Goal: Task Accomplishment & Management: Use online tool/utility

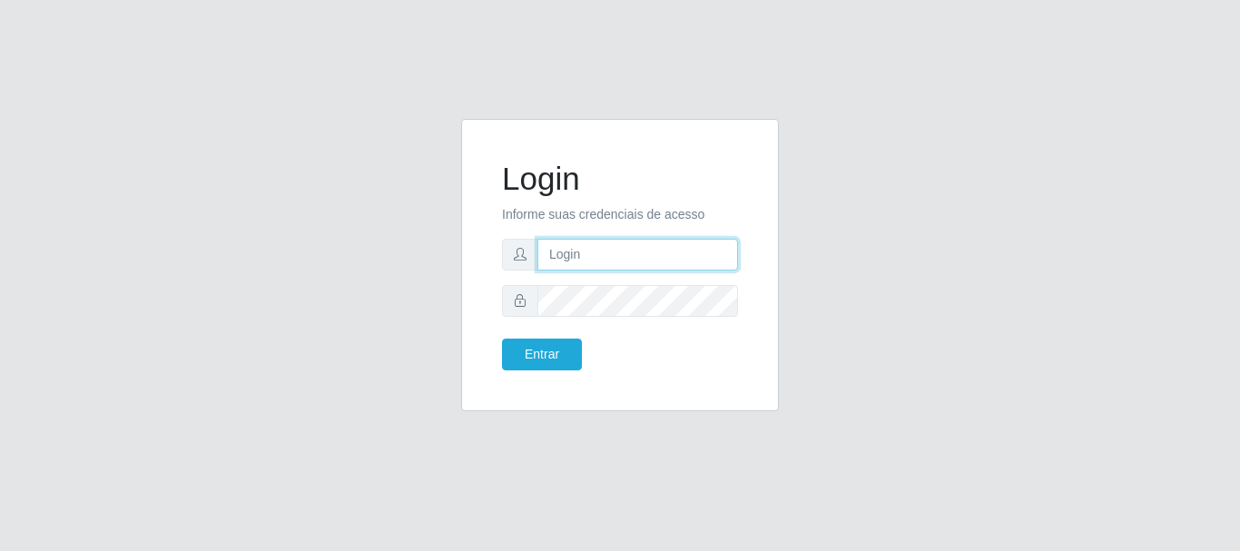
click at [577, 241] on input "text" at bounding box center [637, 255] width 201 height 32
type input "analucia@cestao"
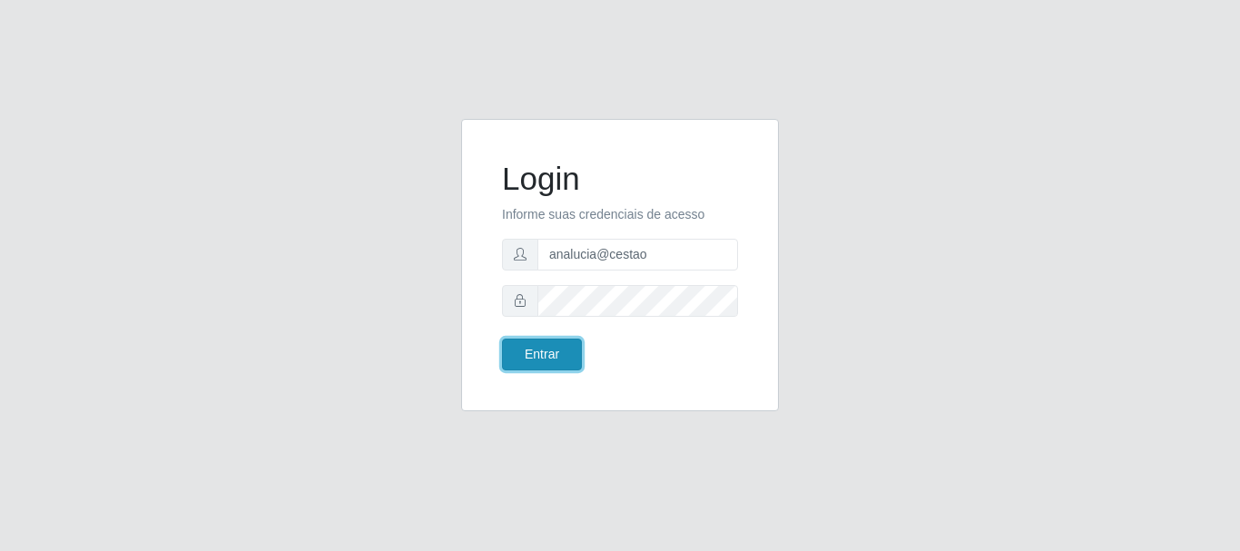
click at [555, 339] on button "Entrar" at bounding box center [542, 355] width 80 height 32
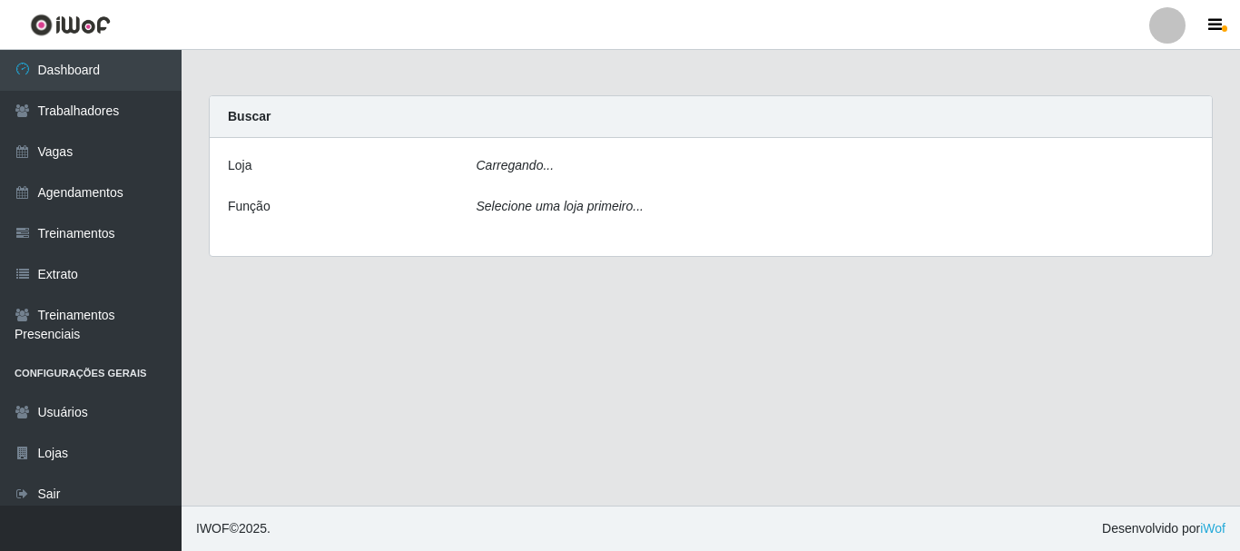
click at [542, 363] on main "Carregando... Buscar [PERSON_NAME]... Função Selecione uma loja primeiro..." at bounding box center [711, 278] width 1058 height 456
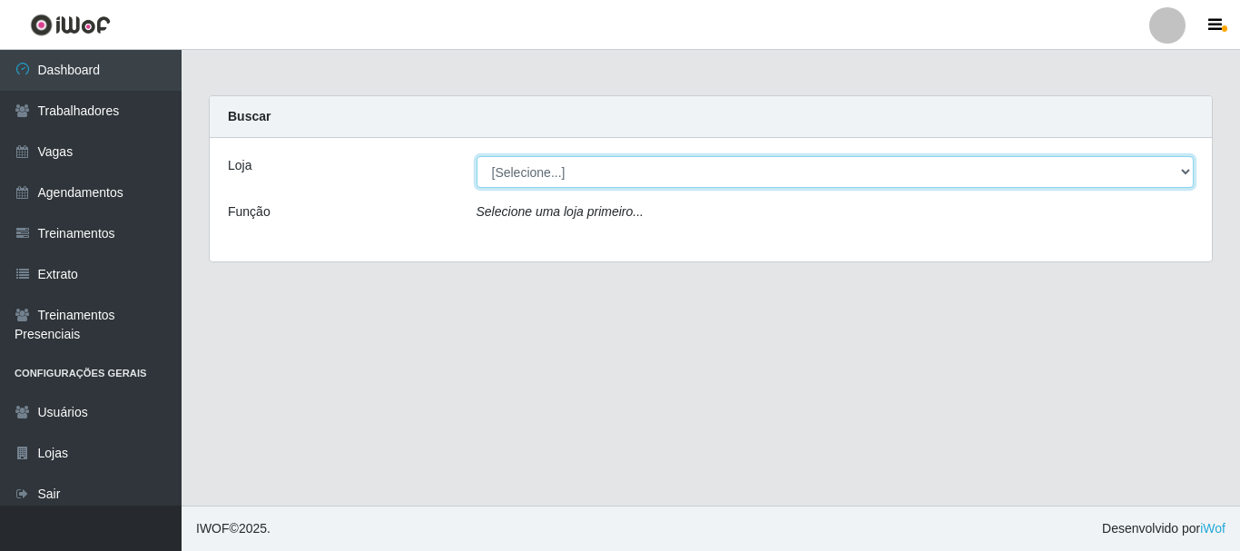
click at [654, 176] on select "[Selecione...] O Cestão - Geisel" at bounding box center [836, 172] width 718 height 32
select select "224"
click at [477, 156] on select "[Selecione...] O Cestão - Geisel" at bounding box center [836, 172] width 718 height 32
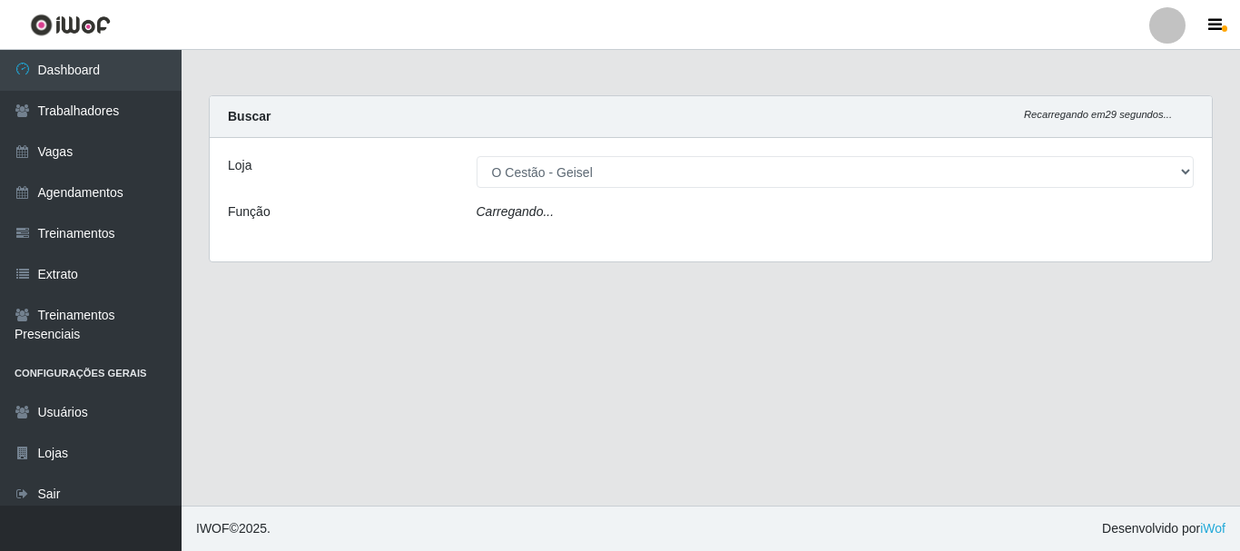
click at [544, 213] on icon "Carregando..." at bounding box center [516, 211] width 78 height 15
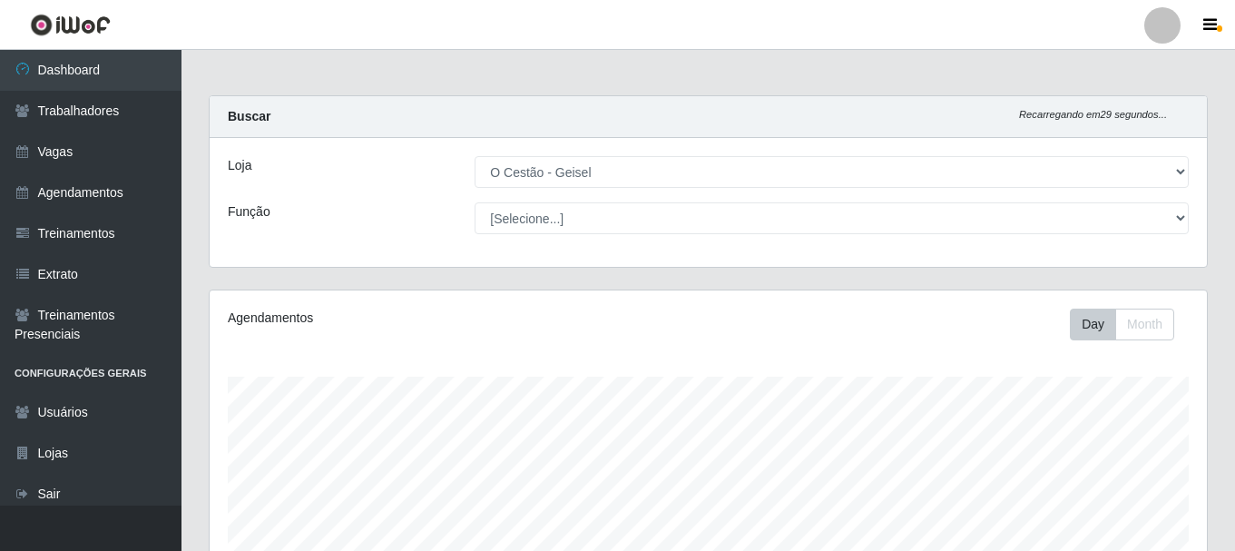
scroll to position [377, 998]
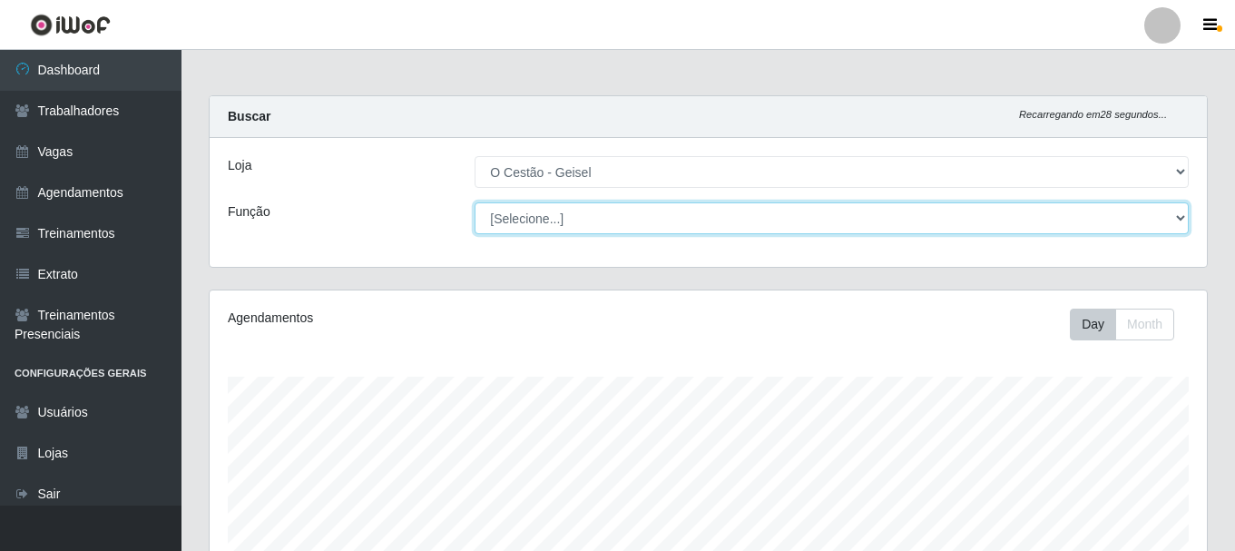
click at [530, 216] on select "[Selecione...] ASG ASG + ASG ++ Auxiliar de Estoque Auxiliar de Estoque + Auxil…" at bounding box center [832, 218] width 714 height 32
select select "72"
click at [475, 202] on select "[Selecione...] ASG ASG + ASG ++ Auxiliar de Estoque Auxiliar de Estoque + Auxil…" at bounding box center [832, 218] width 714 height 32
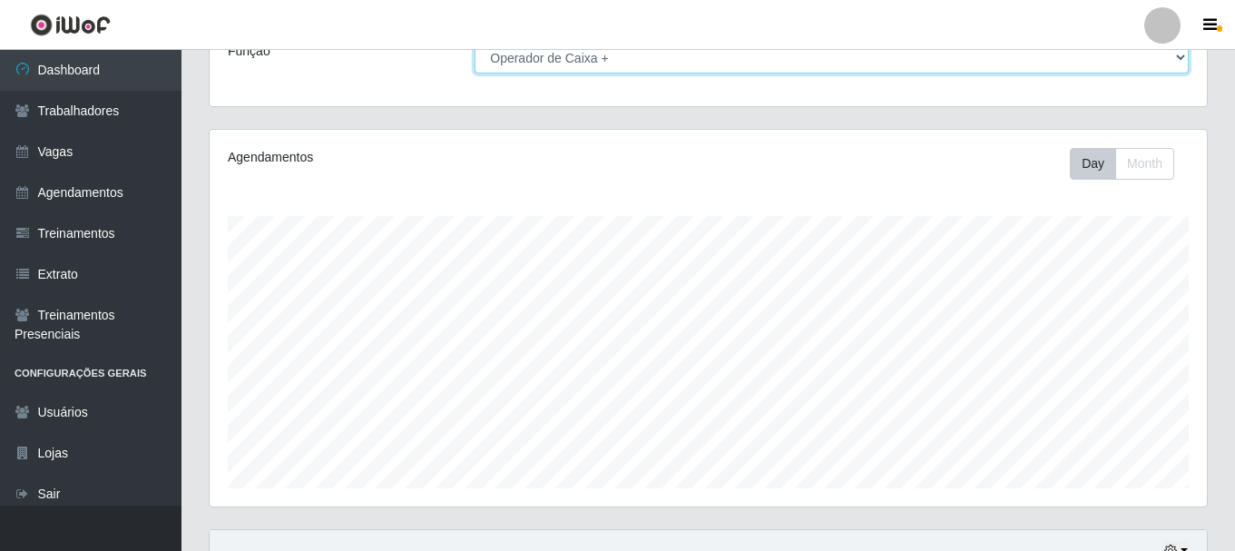
scroll to position [331, 0]
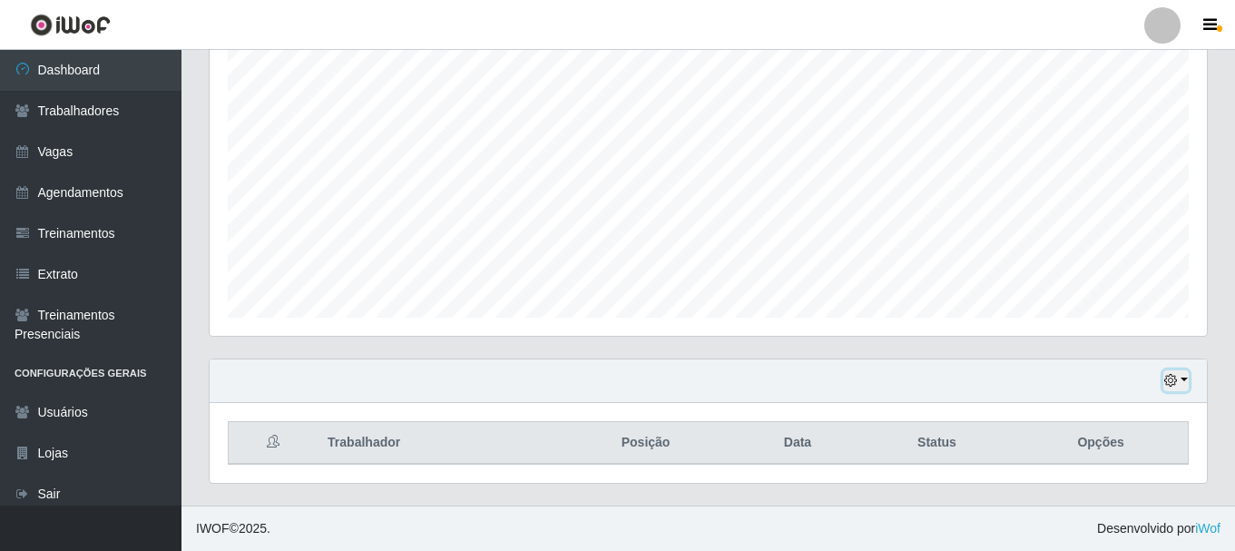
click at [1172, 384] on icon "button" at bounding box center [1171, 380] width 13 height 13
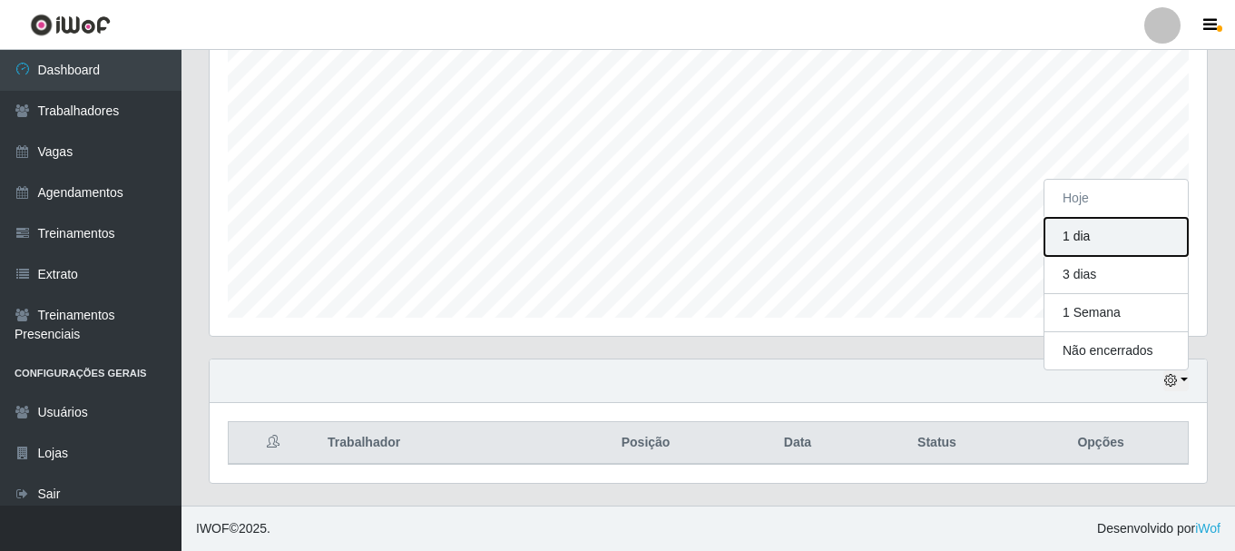
click at [1098, 241] on button "1 dia" at bounding box center [1116, 237] width 143 height 38
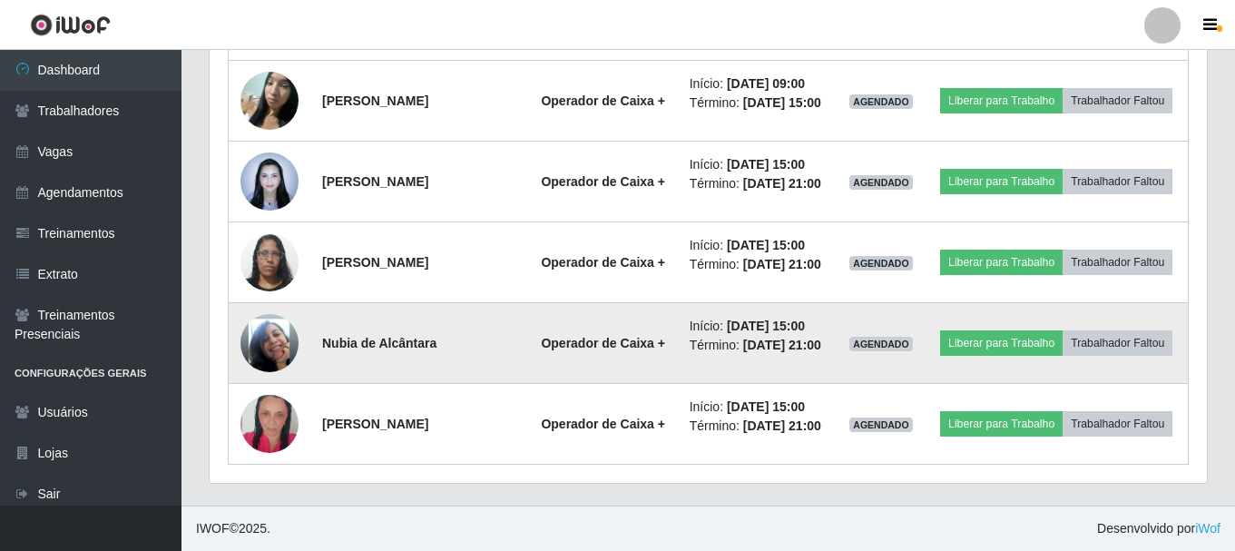
scroll to position [1057, 0]
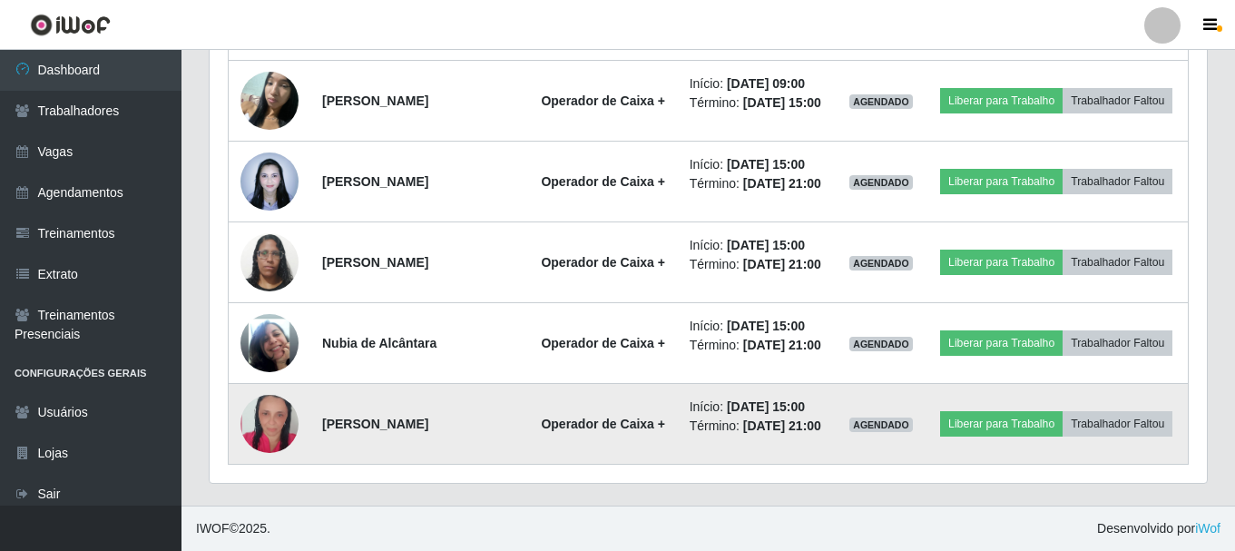
click at [255, 438] on img at bounding box center [270, 424] width 58 height 86
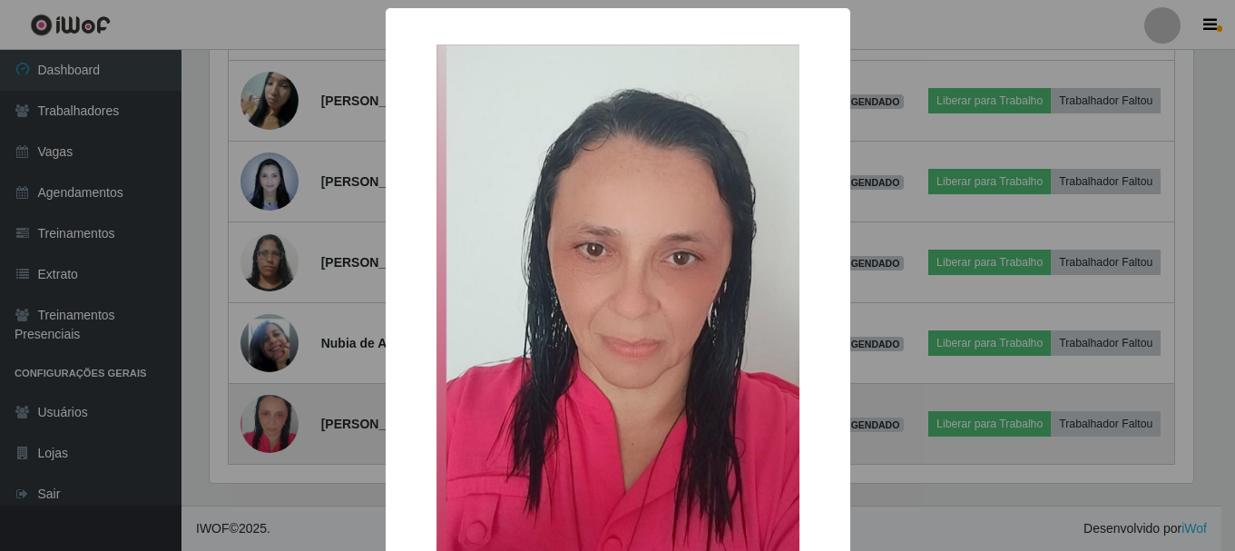
scroll to position [377, 988]
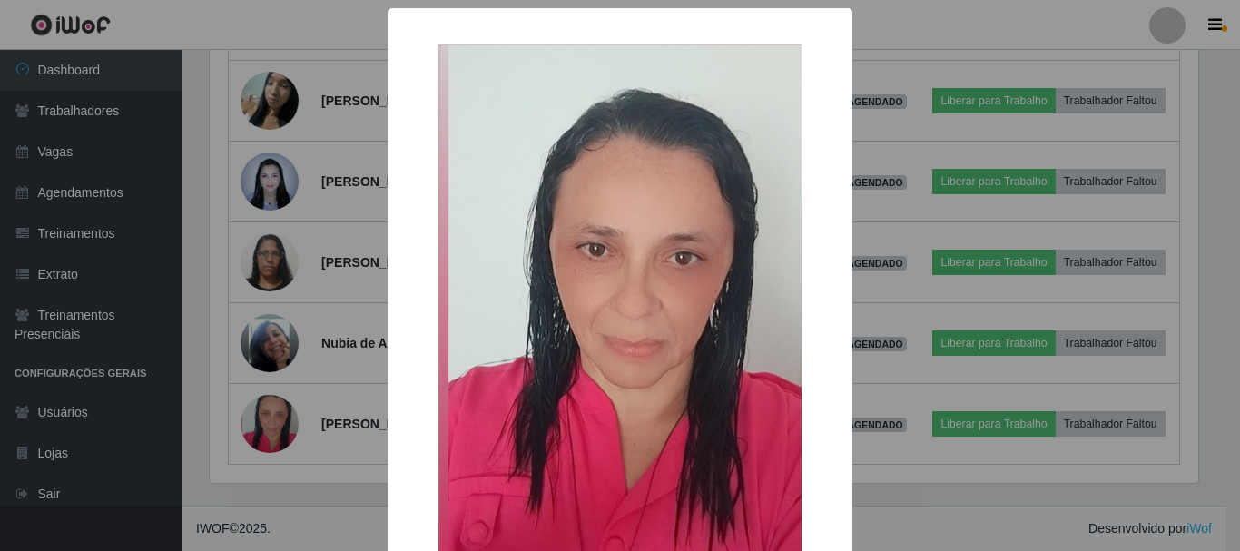
click at [288, 362] on div "× OK Cancel" at bounding box center [620, 275] width 1240 height 551
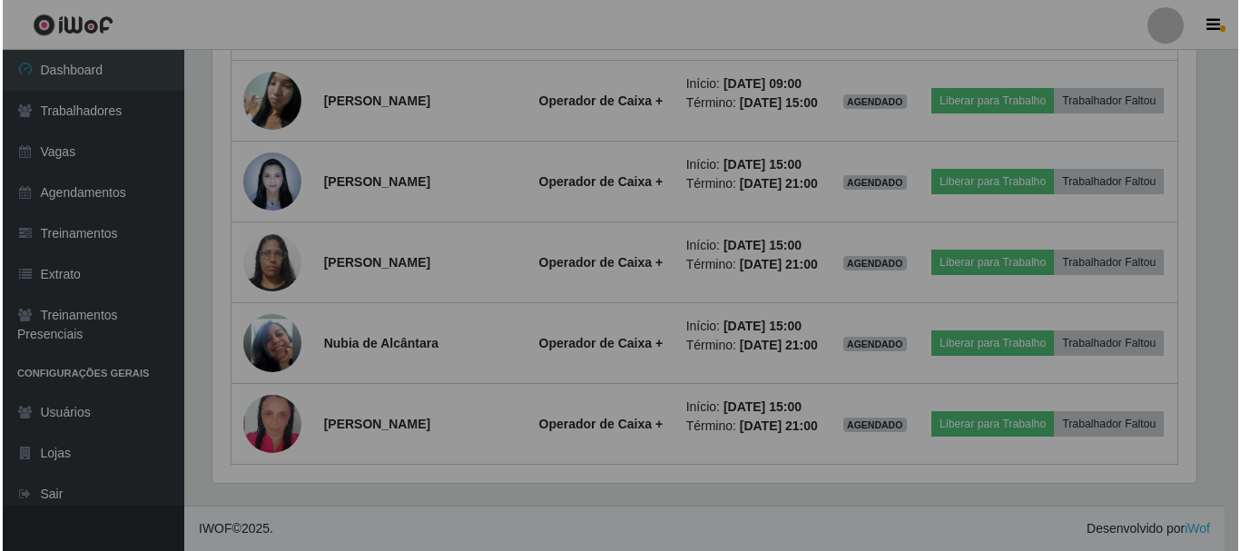
scroll to position [377, 998]
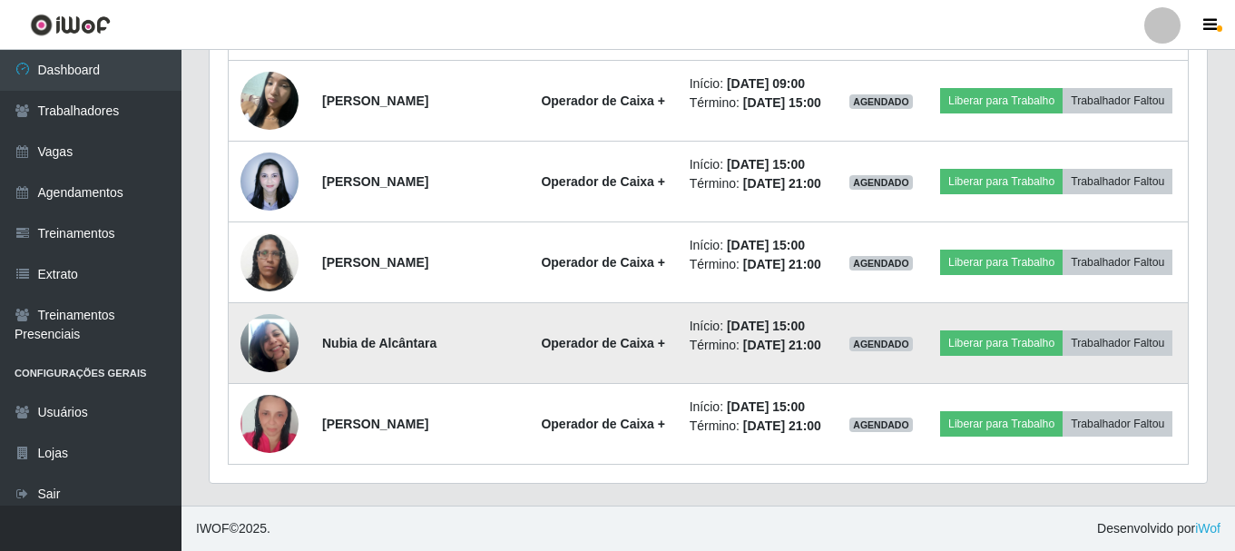
click at [288, 349] on img at bounding box center [270, 342] width 58 height 103
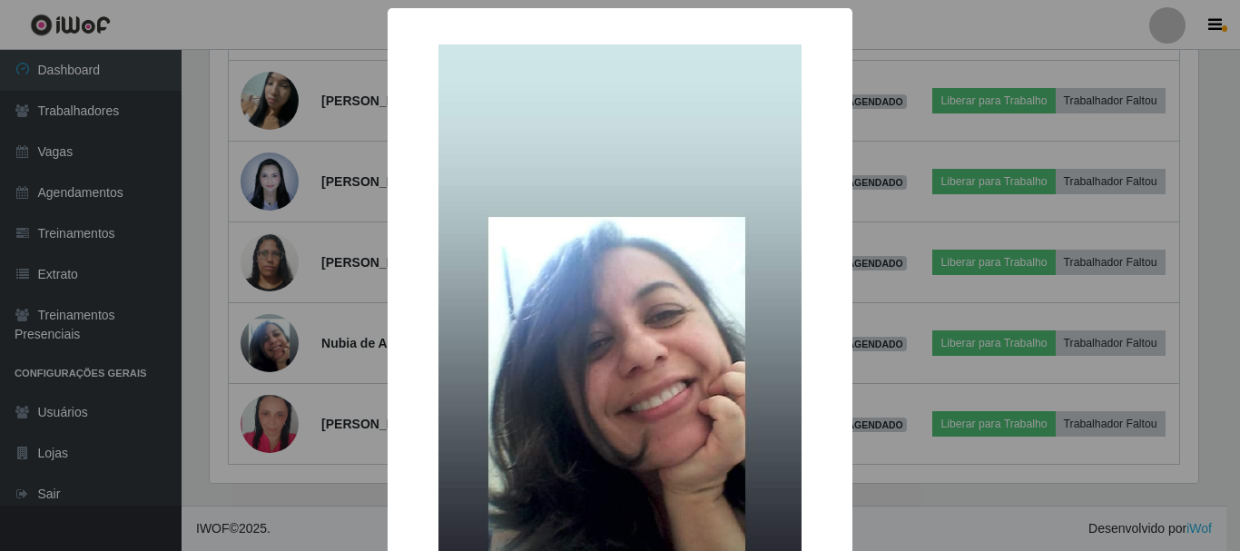
click at [312, 311] on div "× OK Cancel" at bounding box center [620, 275] width 1240 height 551
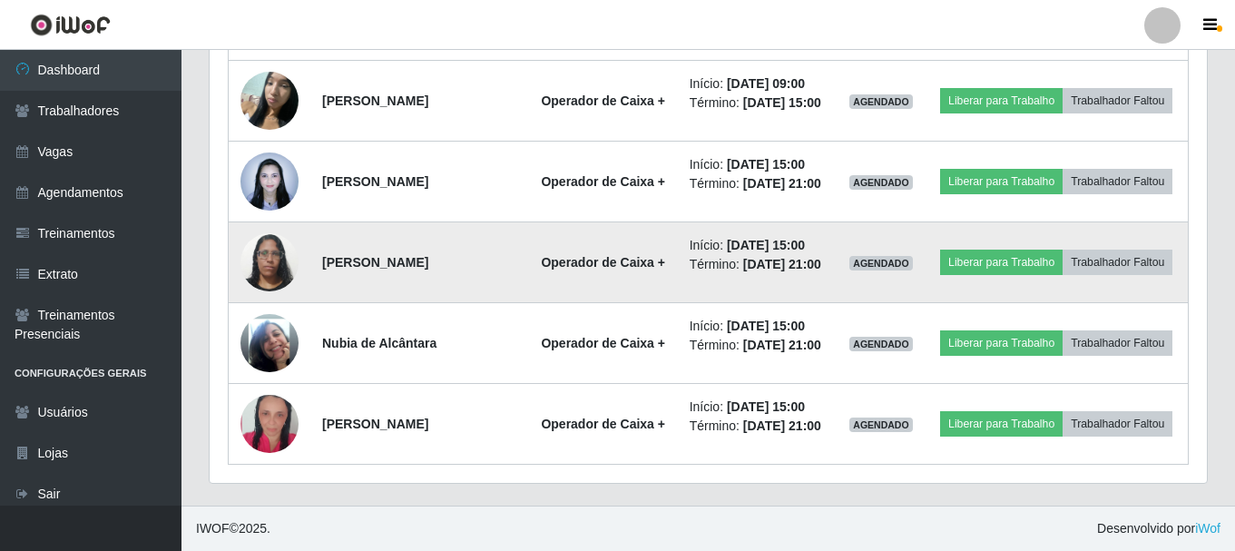
scroll to position [377, 998]
click at [278, 259] on img at bounding box center [270, 261] width 58 height 77
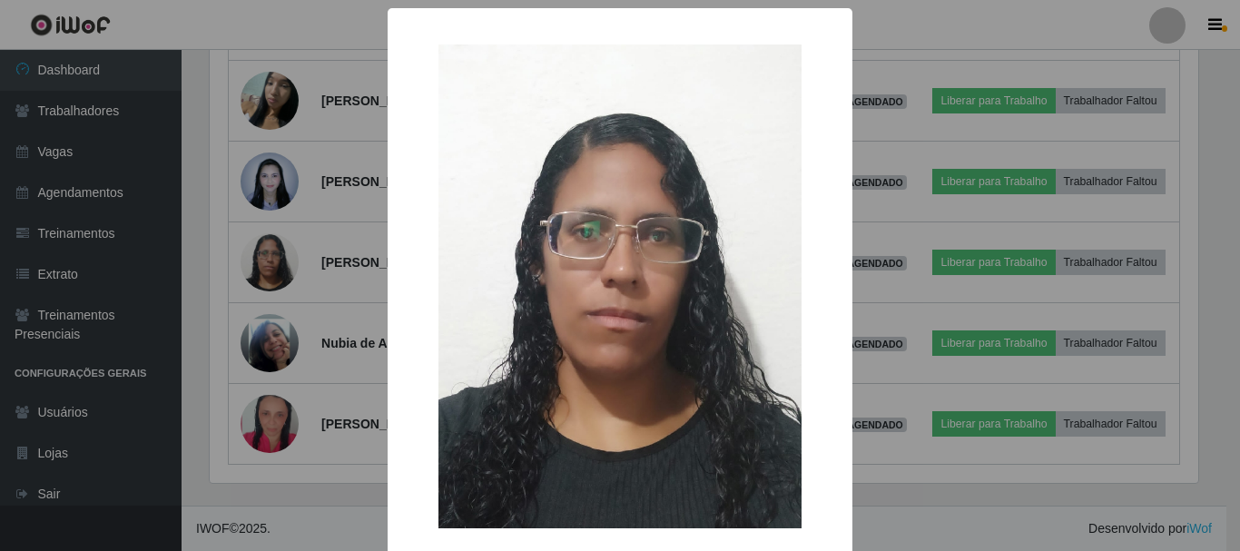
click at [310, 250] on div "× OK Cancel" at bounding box center [620, 275] width 1240 height 551
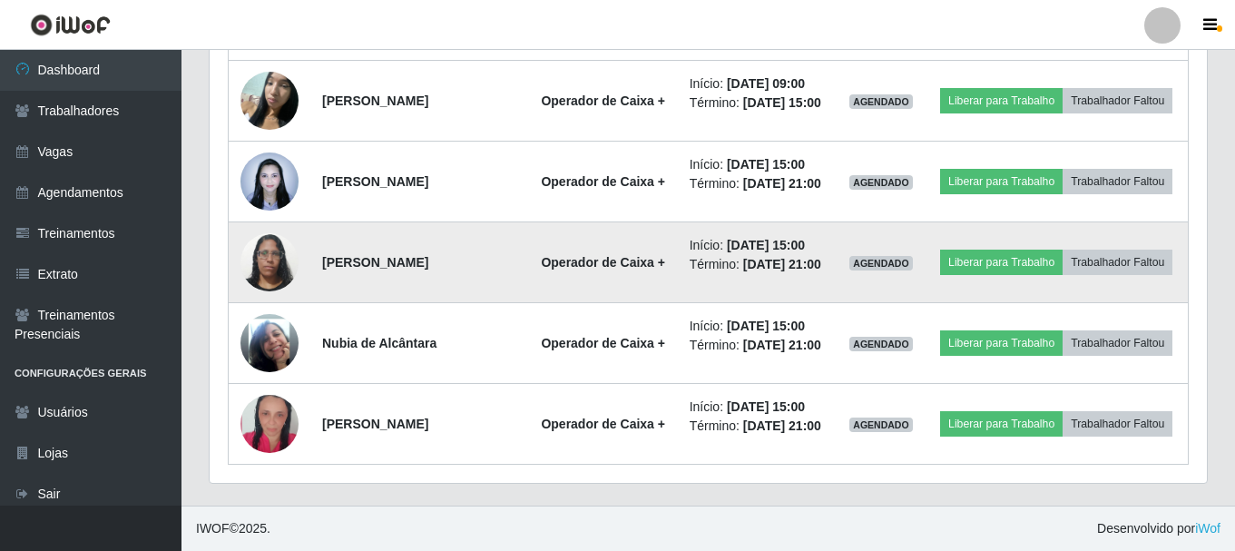
scroll to position [377, 998]
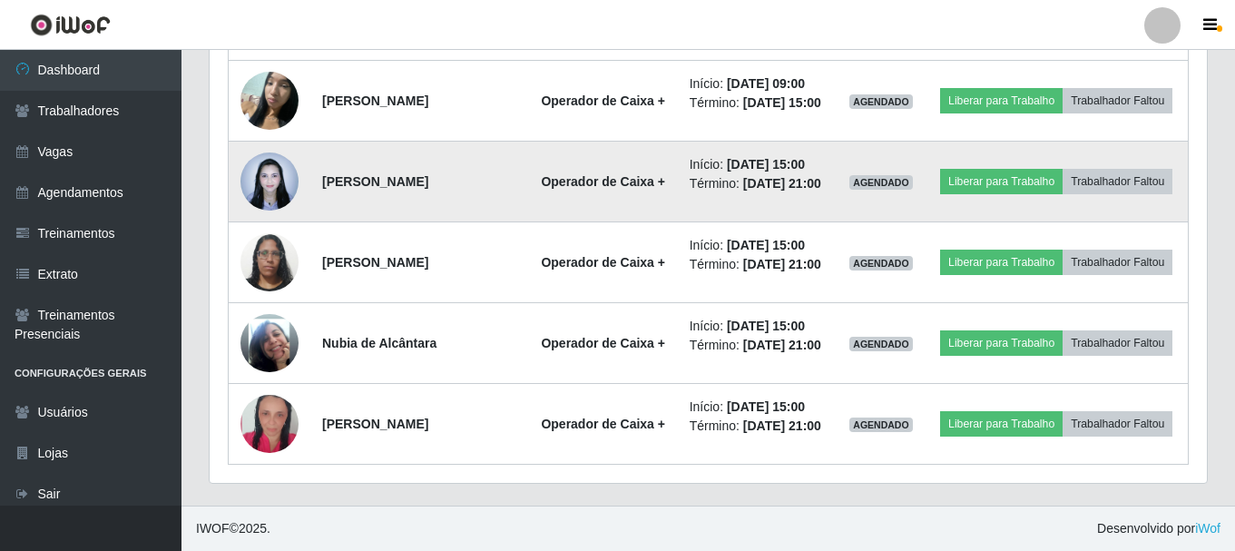
click at [283, 148] on img at bounding box center [270, 181] width 58 height 77
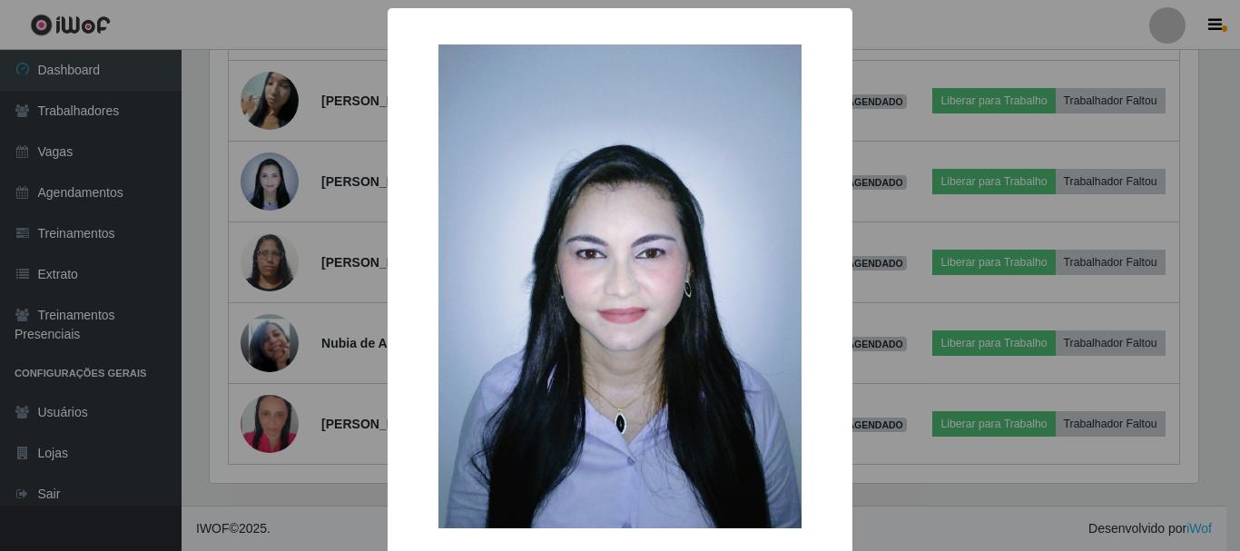
click at [310, 202] on div "× OK Cancel" at bounding box center [620, 275] width 1240 height 551
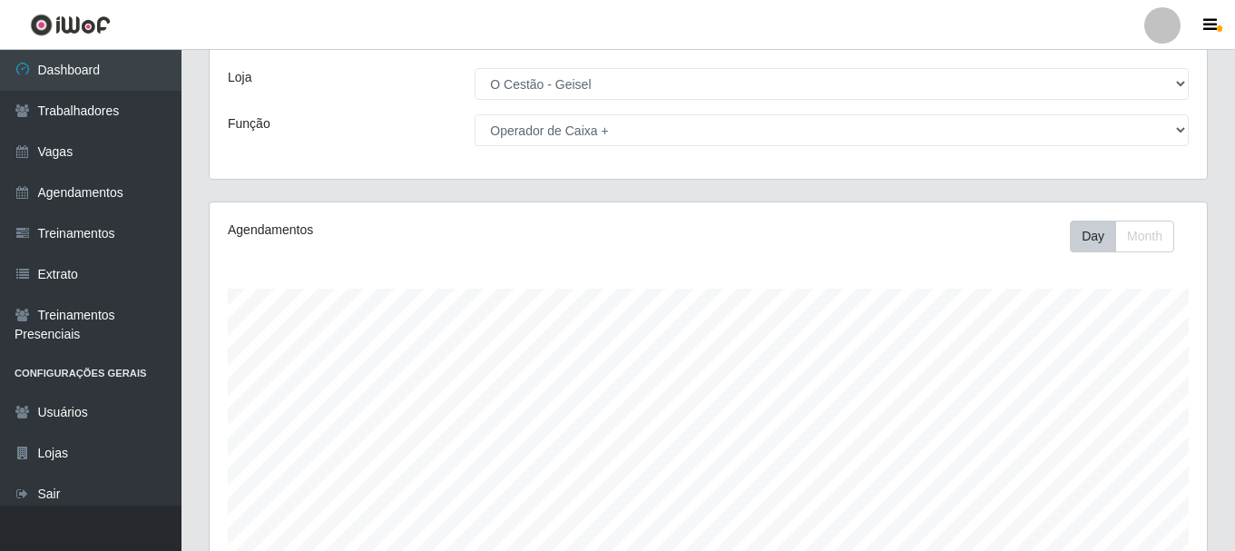
scroll to position [0, 0]
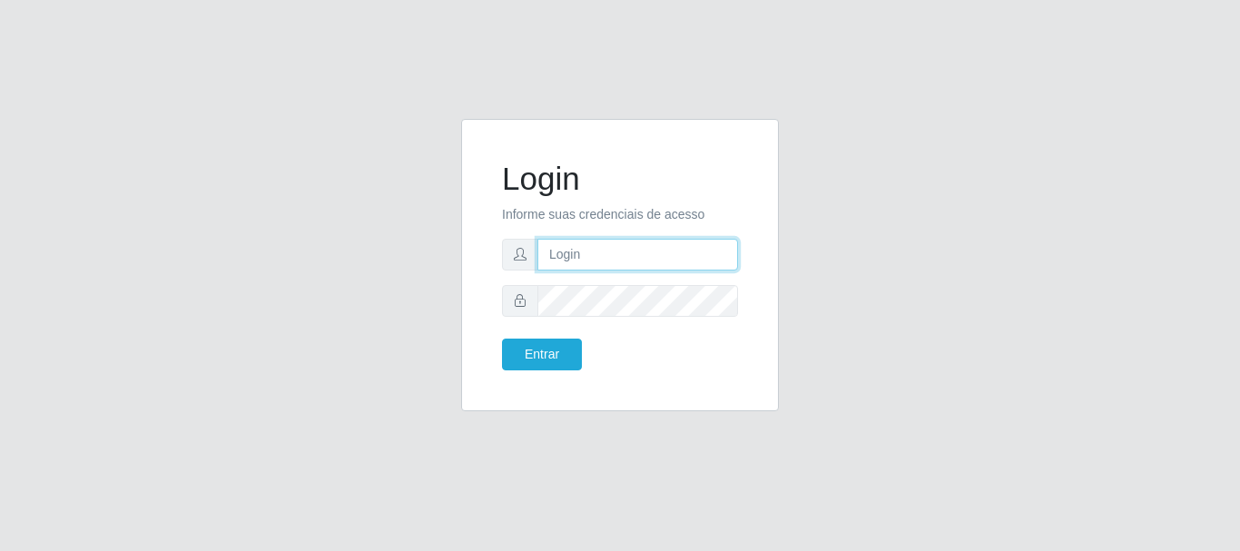
click at [573, 251] on input "text" at bounding box center [637, 255] width 201 height 32
type input "analucia@cestao"
click at [569, 264] on input "text" at bounding box center [637, 255] width 201 height 32
type input "analucia@cestao"
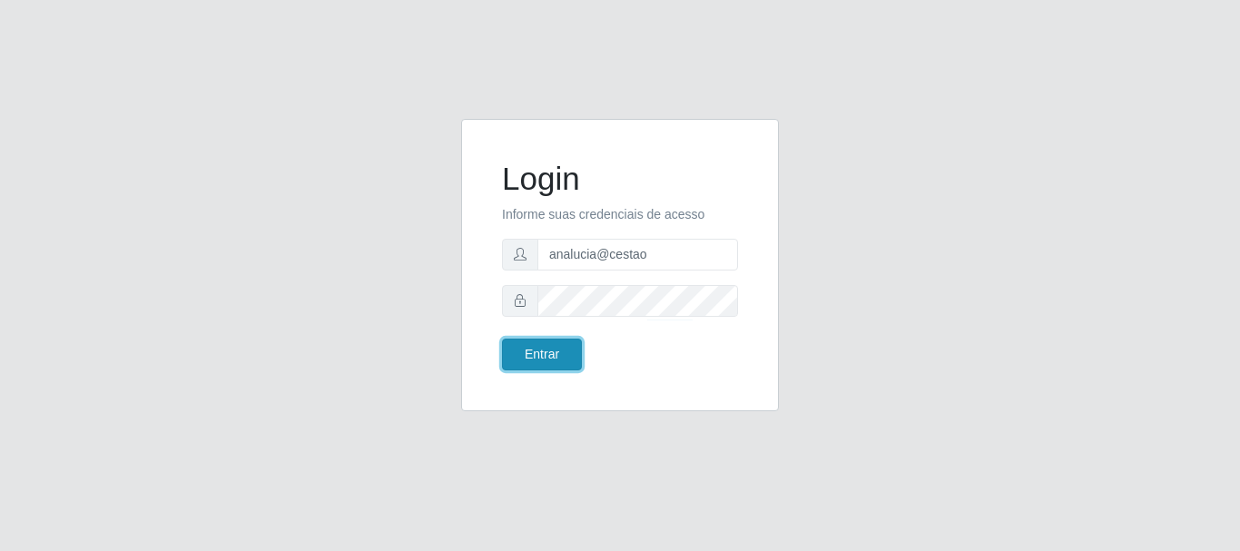
click at [544, 357] on button "Entrar" at bounding box center [542, 355] width 80 height 32
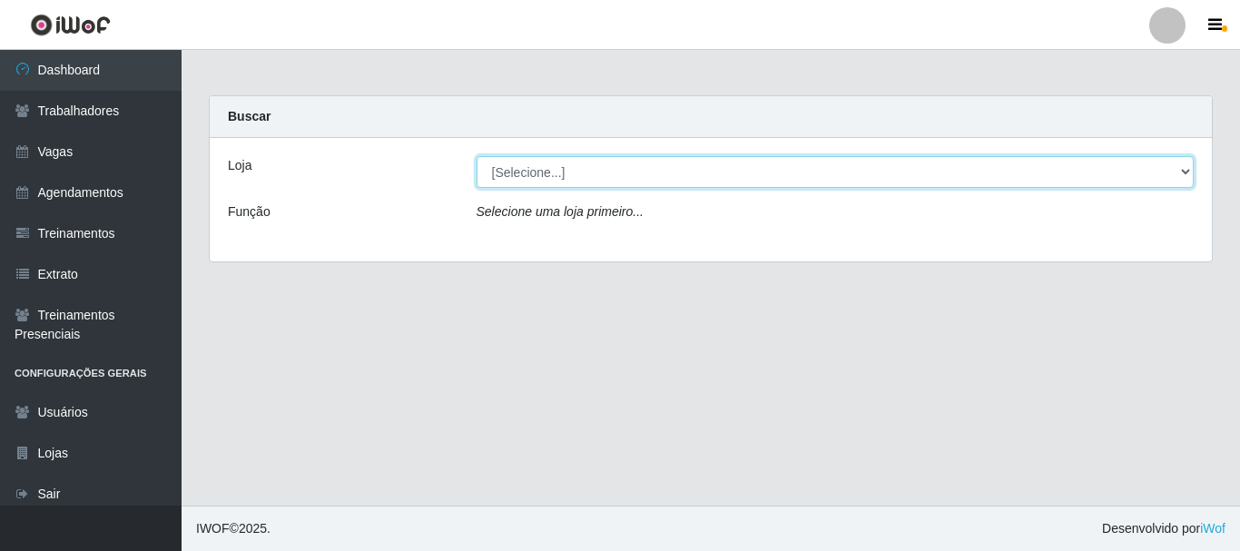
click at [555, 170] on select "[Selecione...] O Cestão - Geisel" at bounding box center [836, 172] width 718 height 32
select select "224"
click at [477, 156] on select "[Selecione...] O Cestão - Geisel" at bounding box center [836, 172] width 718 height 32
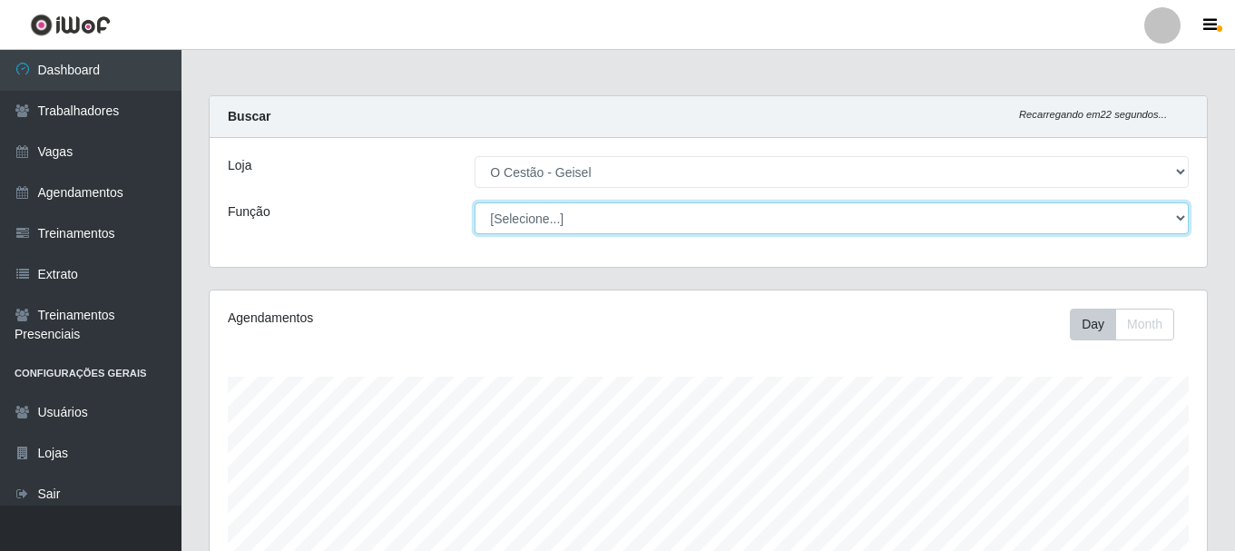
click at [556, 215] on select "[Selecione...] ASG ASG + ASG ++ Auxiliar de Estoque Auxiliar de Estoque + Auxil…" at bounding box center [832, 218] width 714 height 32
select select "72"
click at [475, 202] on select "[Selecione...] ASG ASG + ASG ++ Auxiliar de Estoque Auxiliar de Estoque + Auxil…" at bounding box center [832, 218] width 714 height 32
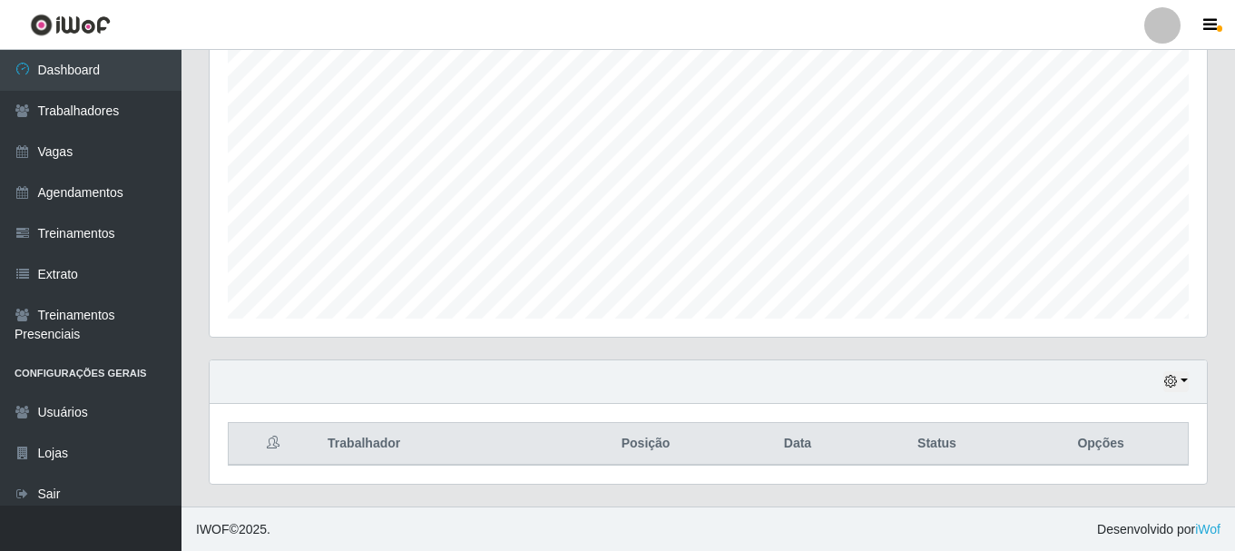
scroll to position [331, 0]
click at [1181, 386] on button "button" at bounding box center [1176, 380] width 25 height 21
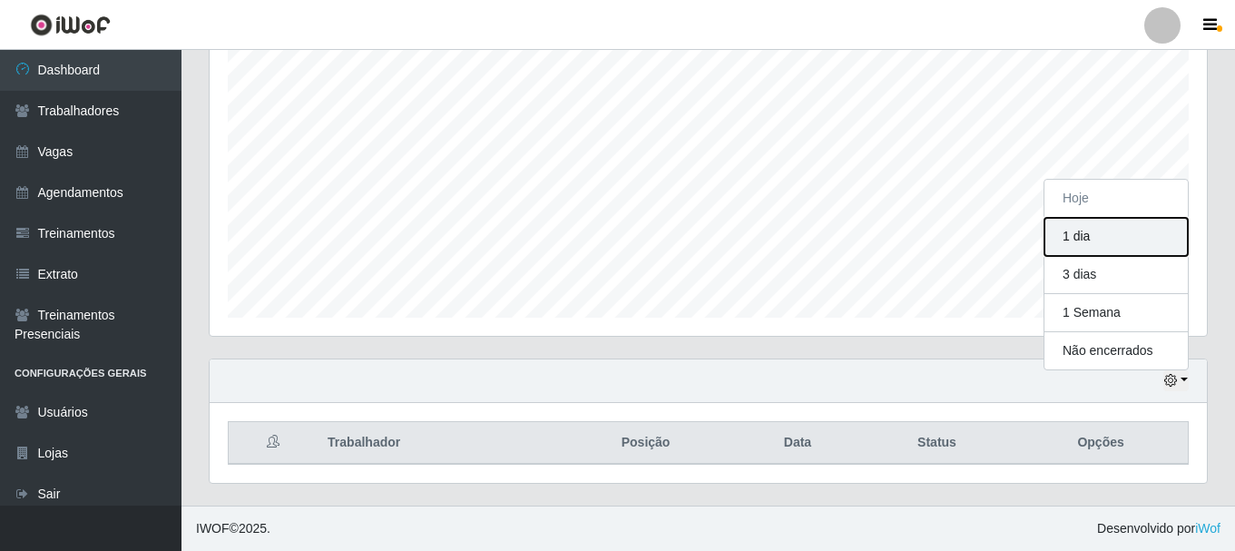
click at [1093, 236] on button "1 dia" at bounding box center [1116, 237] width 143 height 38
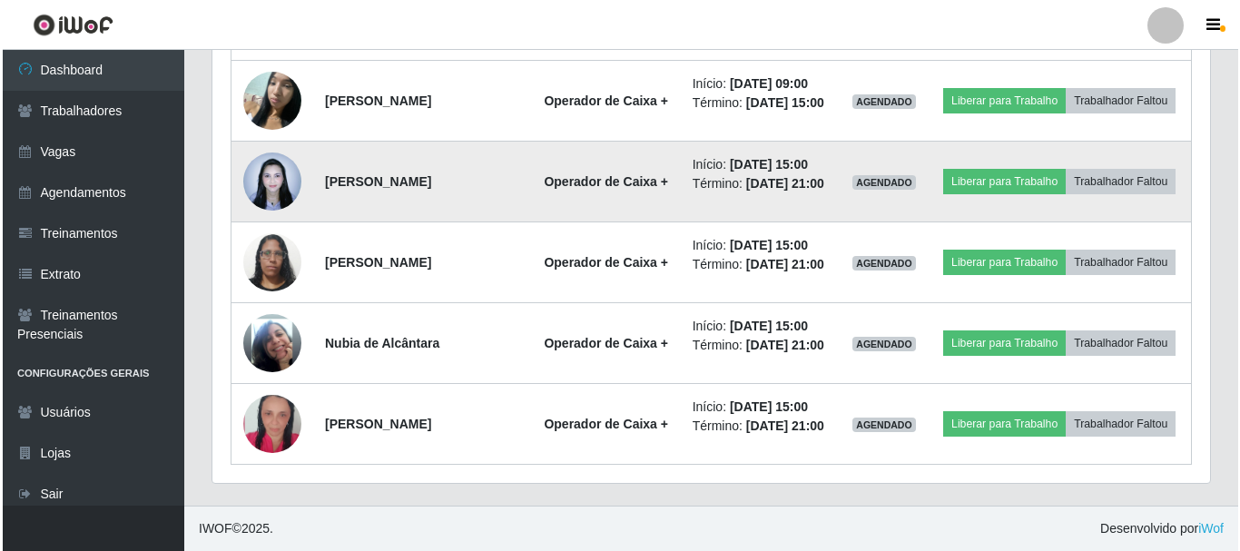
scroll to position [1087, 0]
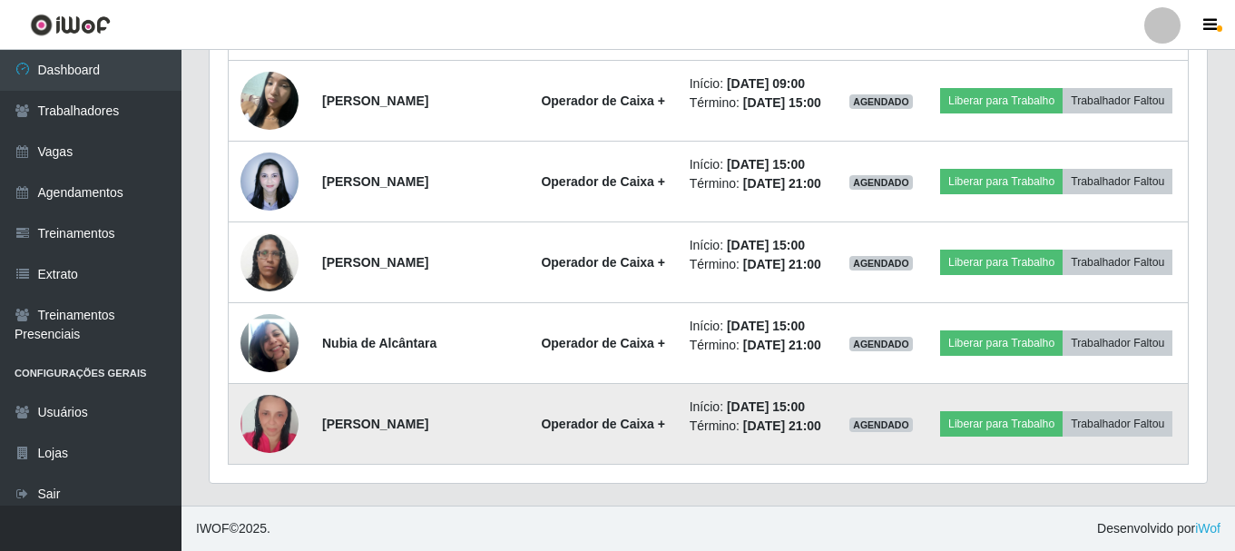
drag, startPoint x: 251, startPoint y: 388, endPoint x: 275, endPoint y: 408, distance: 30.9
click at [258, 392] on td at bounding box center [270, 424] width 83 height 81
click at [275, 408] on img at bounding box center [270, 424] width 58 height 86
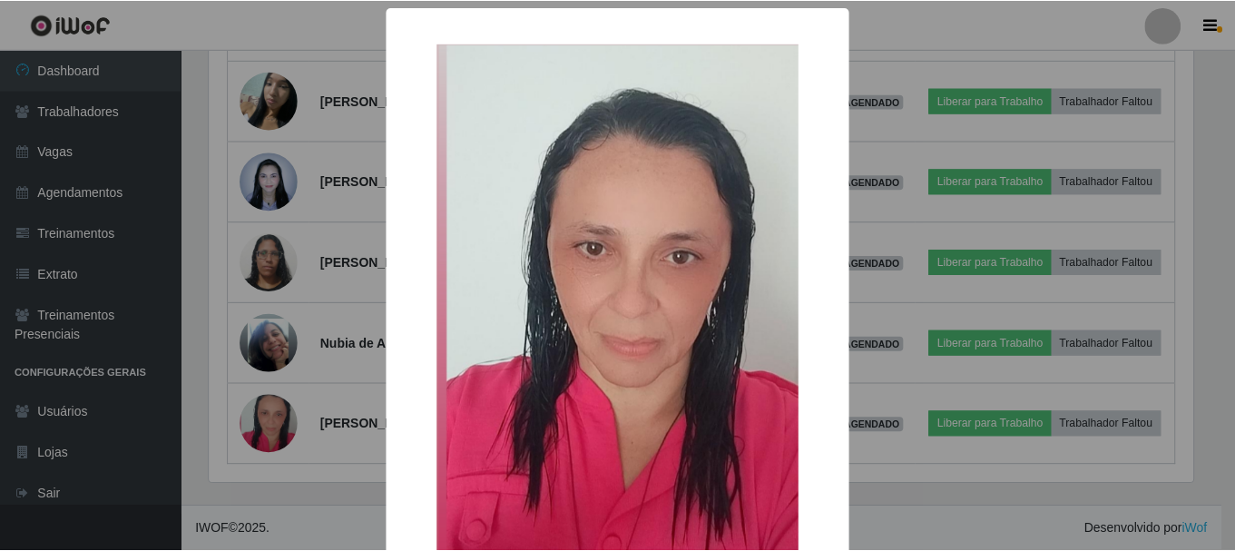
scroll to position [0, 0]
click at [188, 456] on div "× OK Cancel" at bounding box center [620, 275] width 1240 height 551
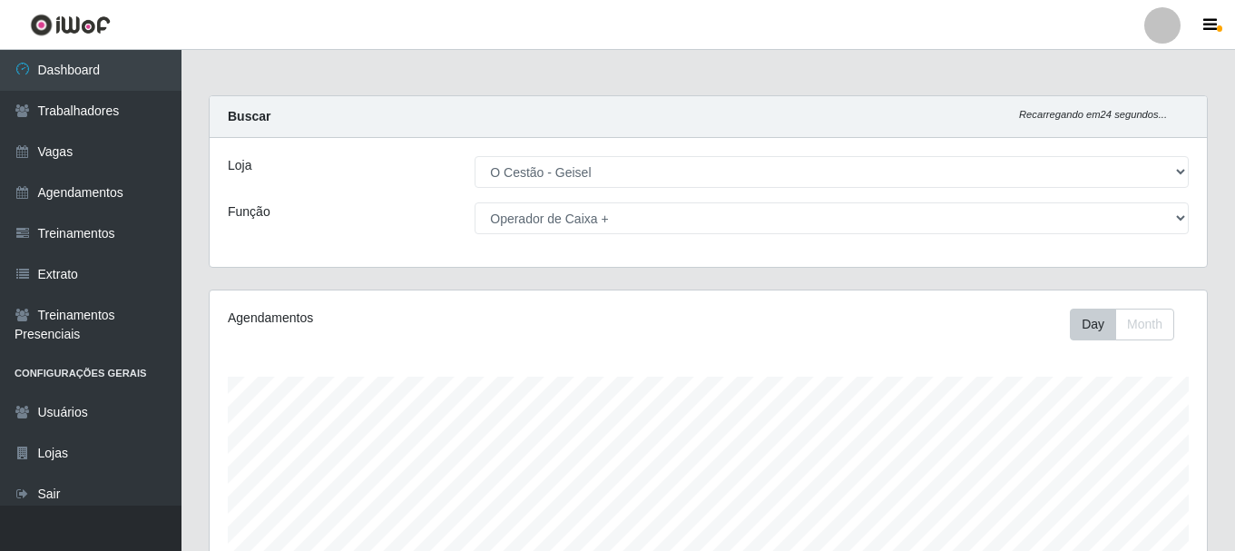
click at [386, 155] on div "Loja [Selecione...] O Cestão - Geisel Função [Selecione...] ASG ASG + ASG ++ Au…" at bounding box center [709, 202] width 998 height 129
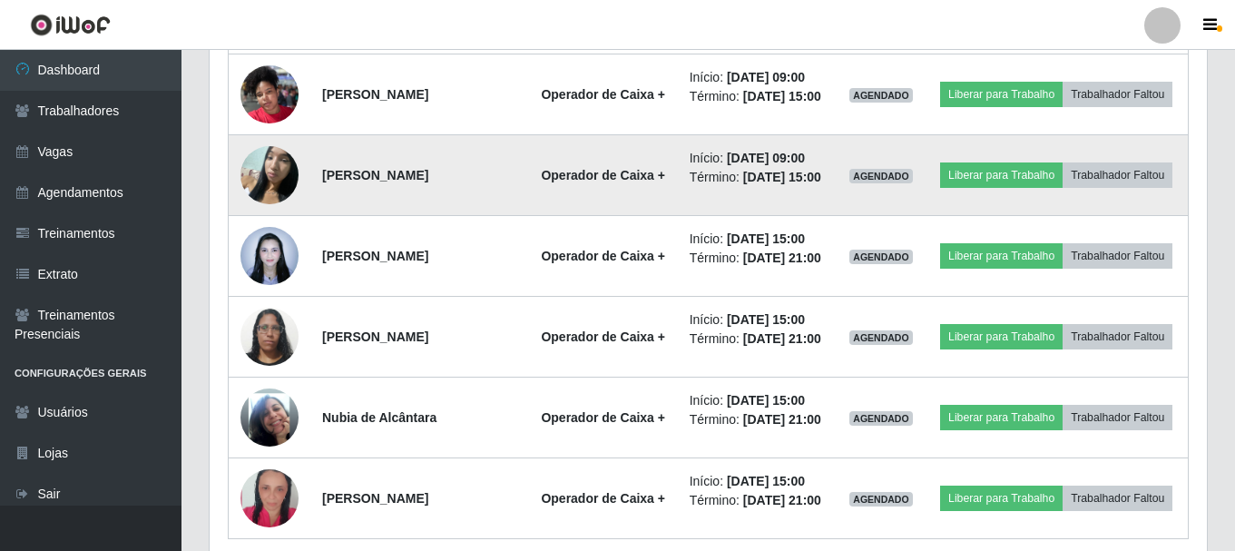
scroll to position [1087, 0]
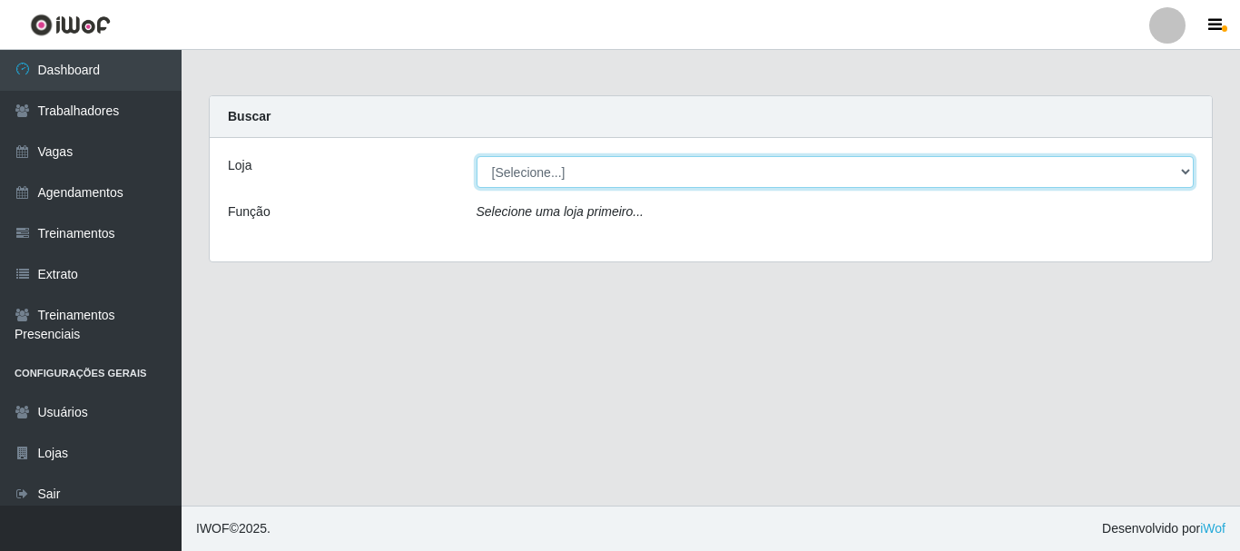
click at [549, 182] on select "[Selecione...] O Cestão - Geisel" at bounding box center [836, 172] width 718 height 32
select select "224"
click at [477, 156] on select "[Selecione...] O Cestão - Geisel" at bounding box center [836, 172] width 718 height 32
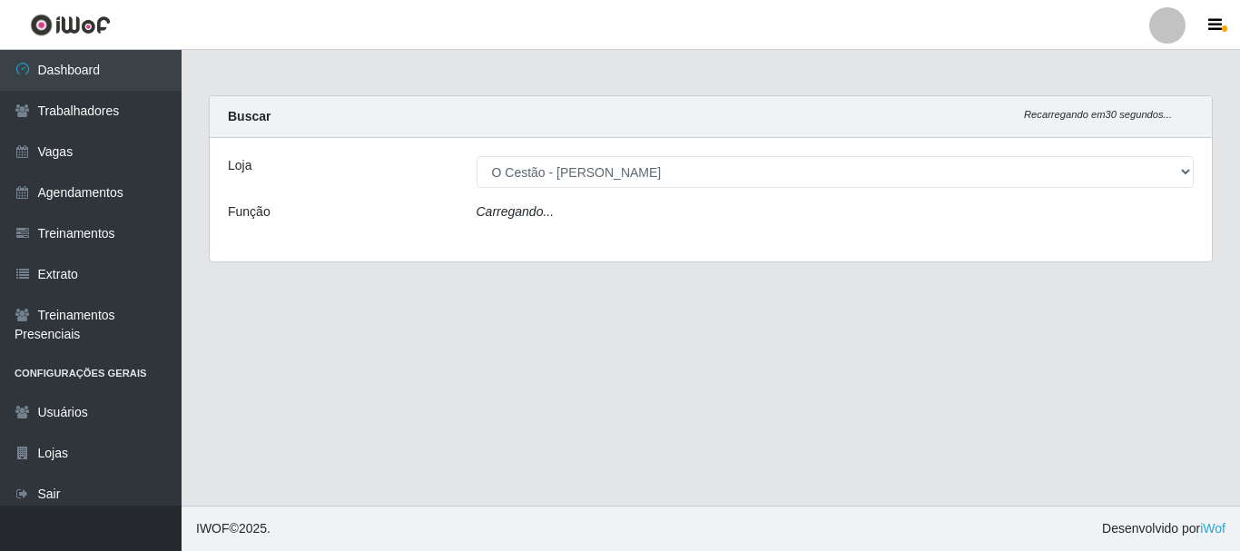
click at [560, 206] on div "Carregando..." at bounding box center [835, 215] width 745 height 26
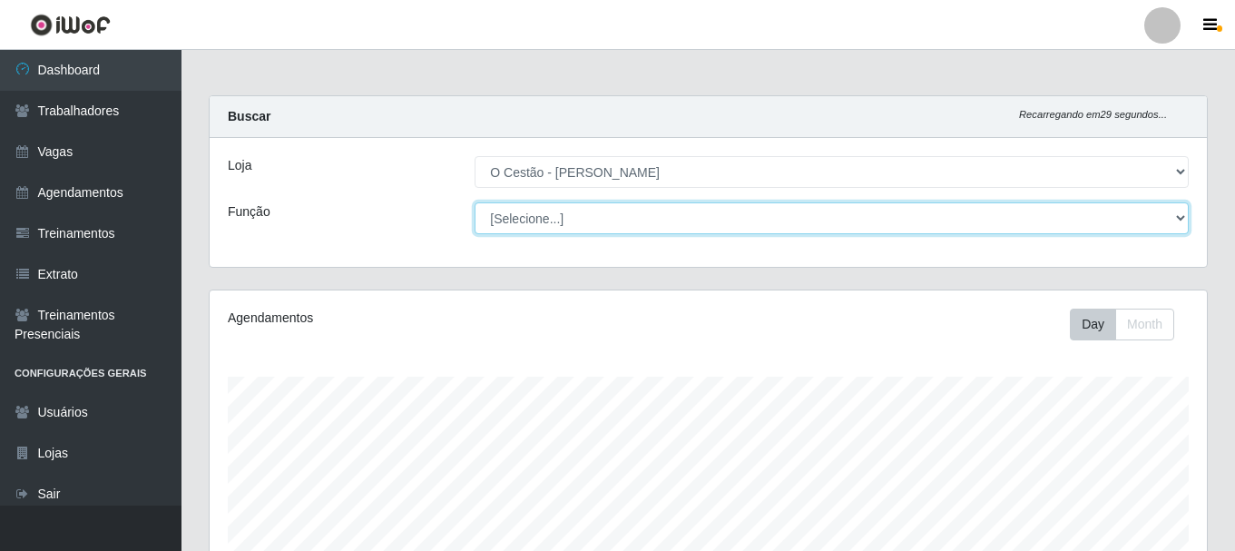
scroll to position [377, 998]
click at [537, 206] on select "[Selecione...] ASG ASG + ASG ++ Auxiliar de Estoque Auxiliar de Estoque + Auxil…" at bounding box center [832, 218] width 714 height 32
select select "72"
click at [475, 202] on select "[Selecione...] ASG ASG + ASG ++ Auxiliar de Estoque Auxiliar de Estoque + Auxil…" at bounding box center [832, 218] width 714 height 32
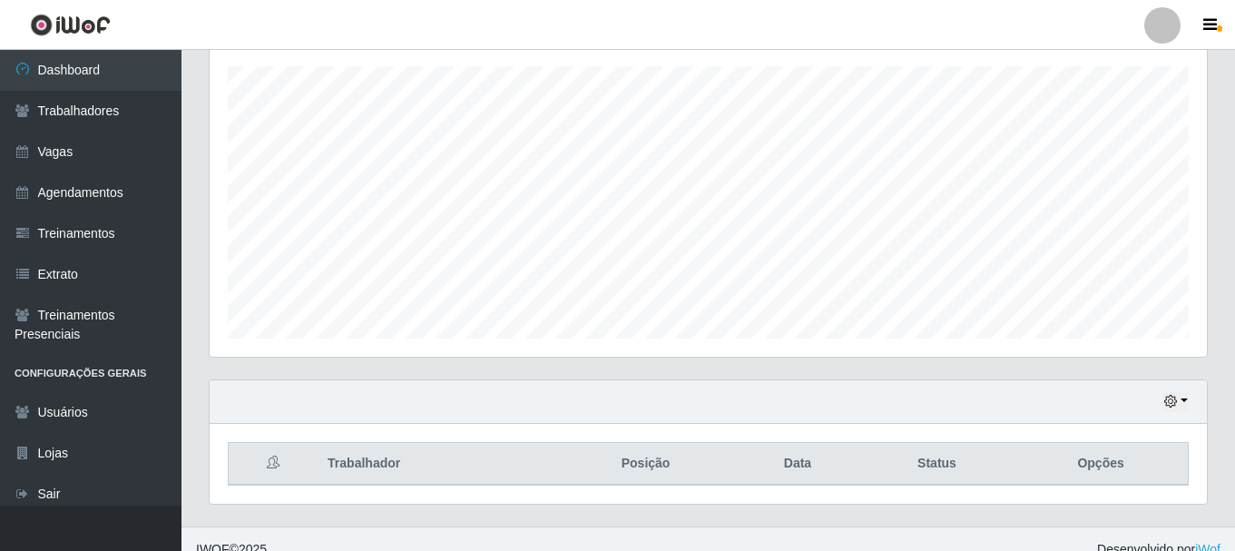
scroll to position [331, 0]
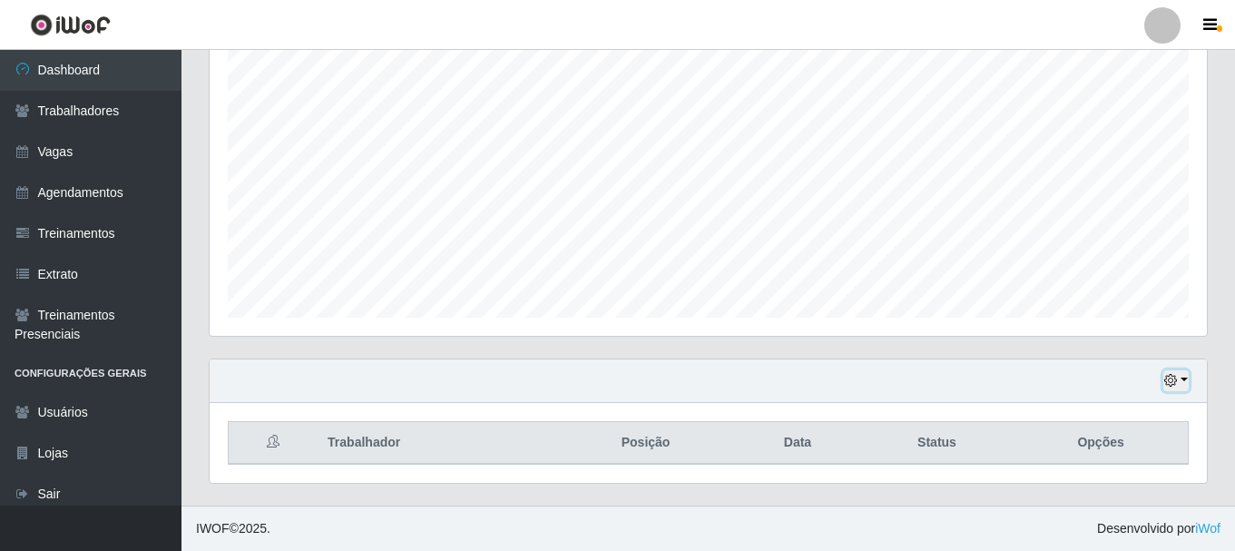
click at [1182, 381] on button "button" at bounding box center [1176, 380] width 25 height 21
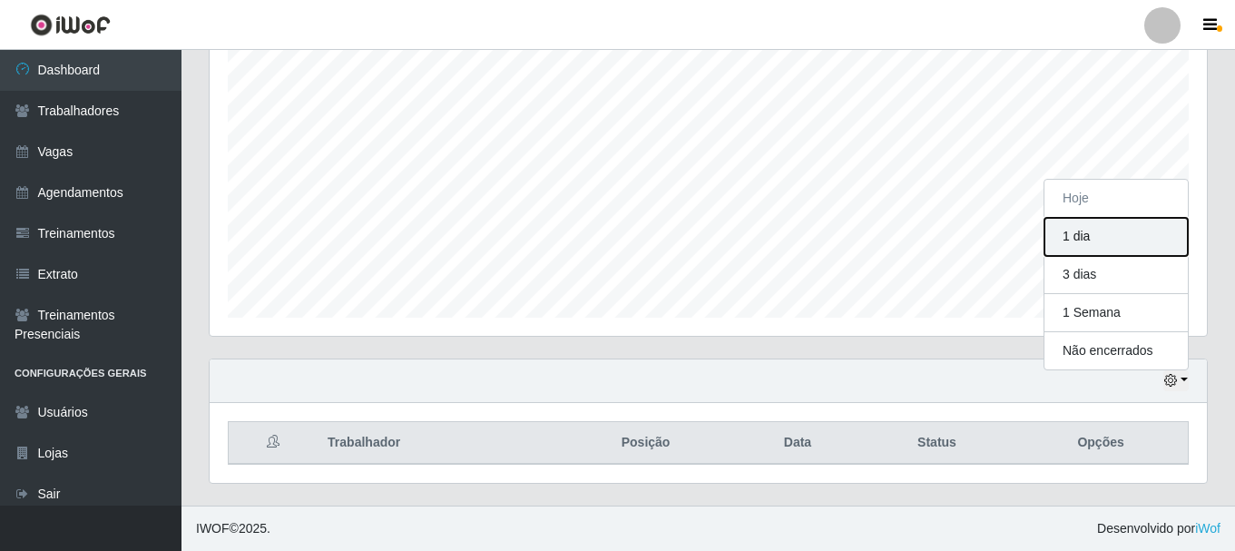
click at [1090, 232] on button "1 dia" at bounding box center [1116, 237] width 143 height 38
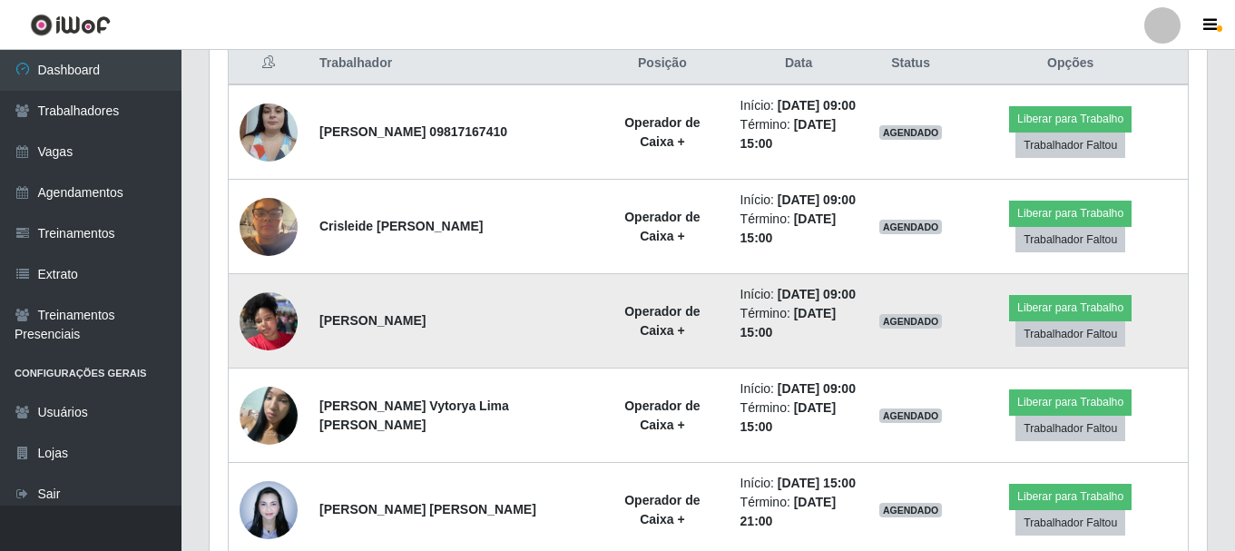
scroll to position [633, 0]
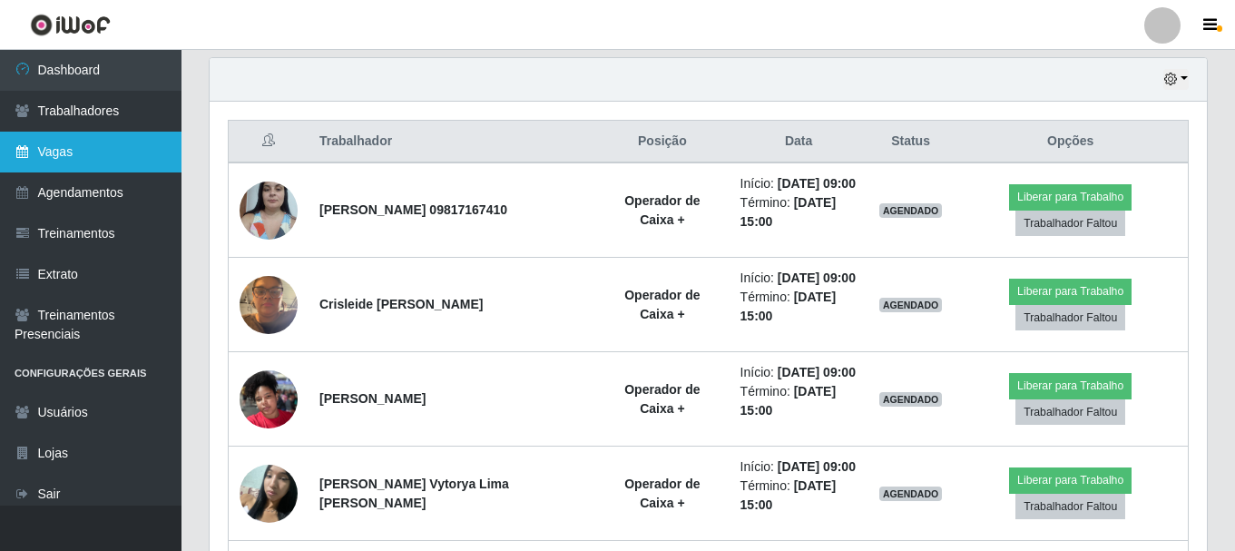
click at [107, 136] on link "Vagas" at bounding box center [91, 152] width 182 height 41
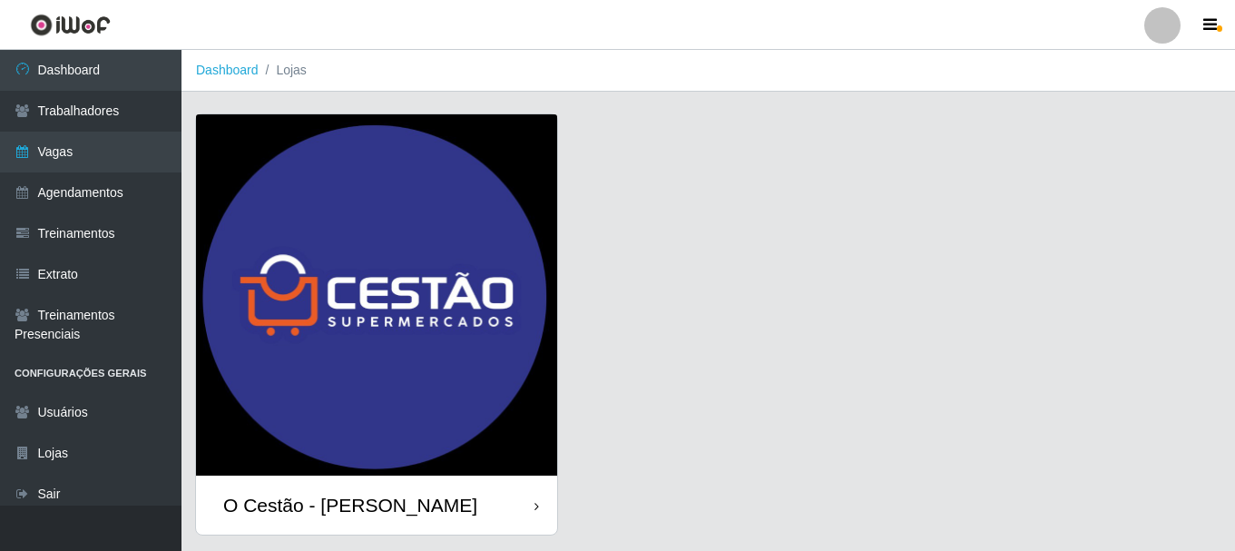
click at [500, 520] on div "O Cestão - Geisel" at bounding box center [376, 505] width 361 height 59
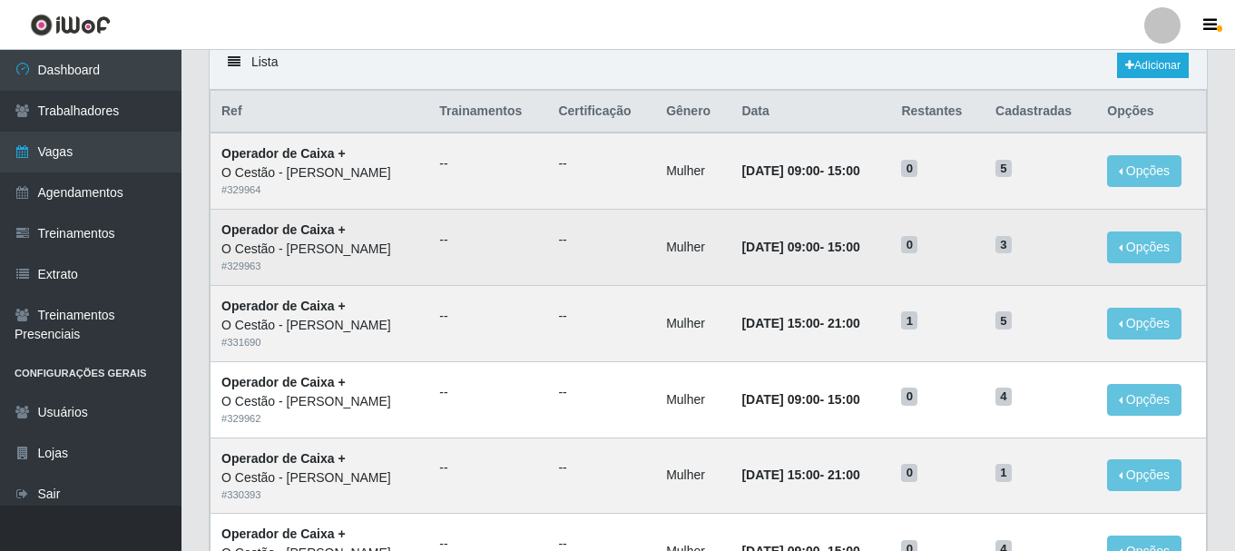
scroll to position [182, 0]
